Goal: Task Accomplishment & Management: Use online tool/utility

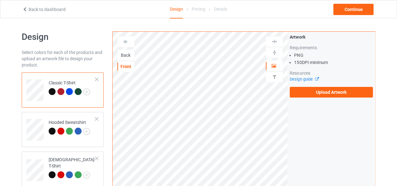
click at [126, 55] on div "Back" at bounding box center [125, 55] width 17 height 6
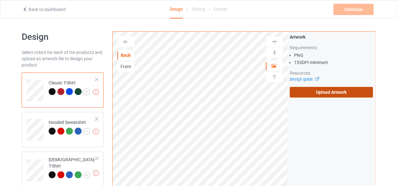
click at [301, 89] on label "Upload Artwork" at bounding box center [331, 92] width 83 height 11
click at [0, 0] on input "Upload Artwork" at bounding box center [0, 0] width 0 height 0
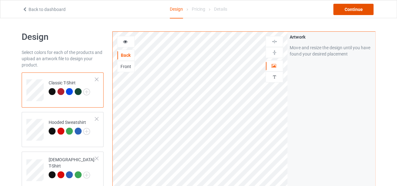
click at [359, 9] on div "Continue" at bounding box center [353, 9] width 40 height 11
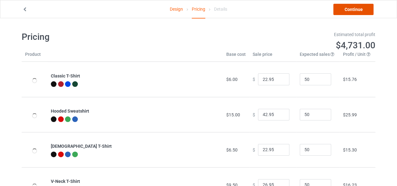
click at [359, 9] on link "Continue" at bounding box center [353, 9] width 40 height 11
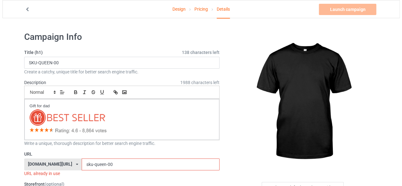
scroll to position [63, 0]
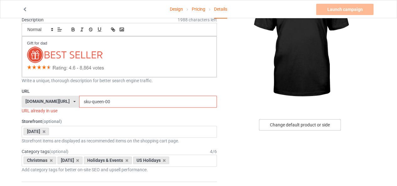
click at [302, 122] on div "Change default product or side" at bounding box center [300, 124] width 82 height 11
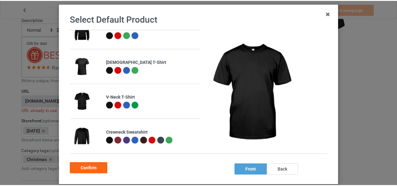
scroll to position [63, 0]
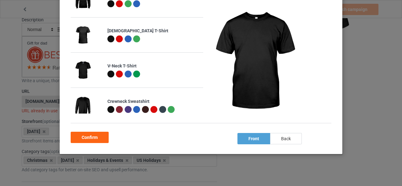
click at [278, 135] on div "back" at bounding box center [286, 138] width 32 height 11
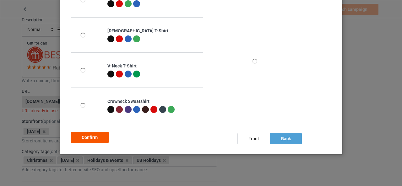
click at [91, 136] on div "Confirm" at bounding box center [90, 137] width 38 height 11
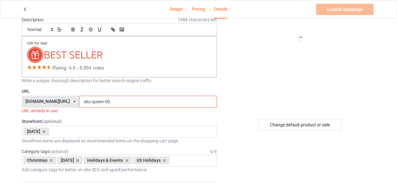
drag, startPoint x: 99, startPoint y: 101, endPoint x: 68, endPoint y: 102, distance: 31.1
click at [79, 102] on input "sku-queen-00" at bounding box center [147, 102] width 137 height 12
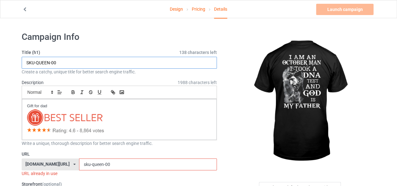
click at [74, 64] on input "SKU-QUEEN-00" at bounding box center [119, 63] width 195 height 12
type input "0"
type input "man [DEMOGRAPHIC_DATA]"
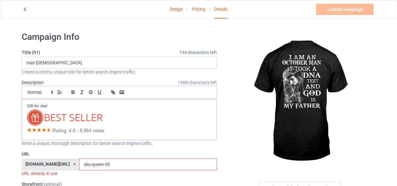
drag, startPoint x: 101, startPoint y: 162, endPoint x: 67, endPoint y: 163, distance: 33.3
click at [79, 163] on input "sku-queen-00" at bounding box center [147, 164] width 137 height 12
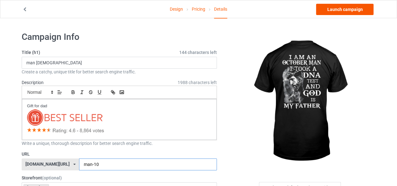
type input "man-10"
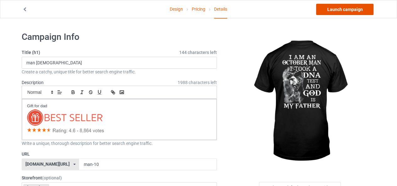
click at [343, 11] on link "Launch campaign" at bounding box center [344, 9] width 57 height 11
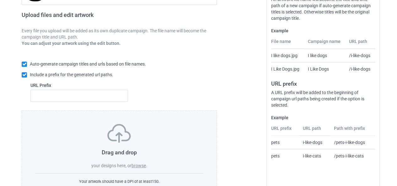
scroll to position [119, 0]
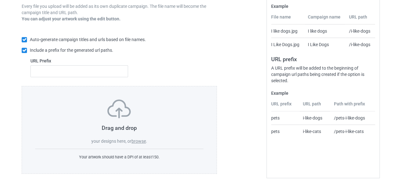
click at [136, 141] on label "browse" at bounding box center [138, 141] width 14 height 5
click at [0, 0] on input "browse" at bounding box center [0, 0] width 0 height 0
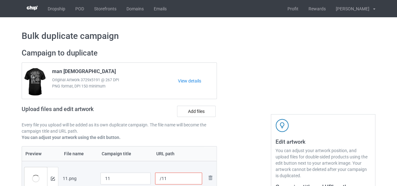
scroll to position [94, 0]
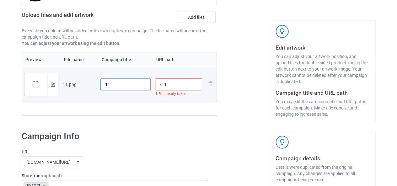
click at [105, 87] on input "11" at bounding box center [125, 84] width 50 height 12
type input "man [DEMOGRAPHIC_DATA]"
click at [161, 83] on input "/11" at bounding box center [178, 84] width 47 height 12
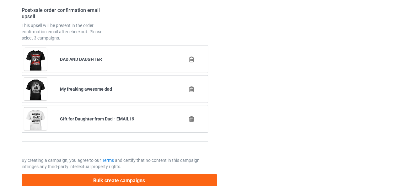
scroll to position [920, 0]
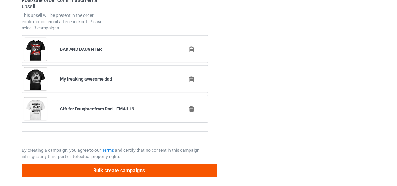
type input "/man-11"
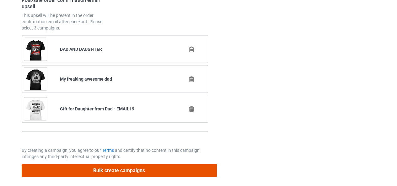
click at [115, 170] on button "Bulk create campaigns" at bounding box center [119, 170] width 195 height 13
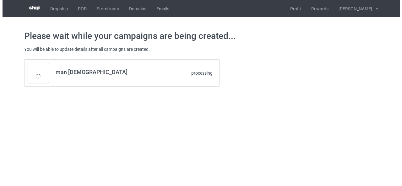
scroll to position [0, 0]
